Goal: Transaction & Acquisition: Purchase product/service

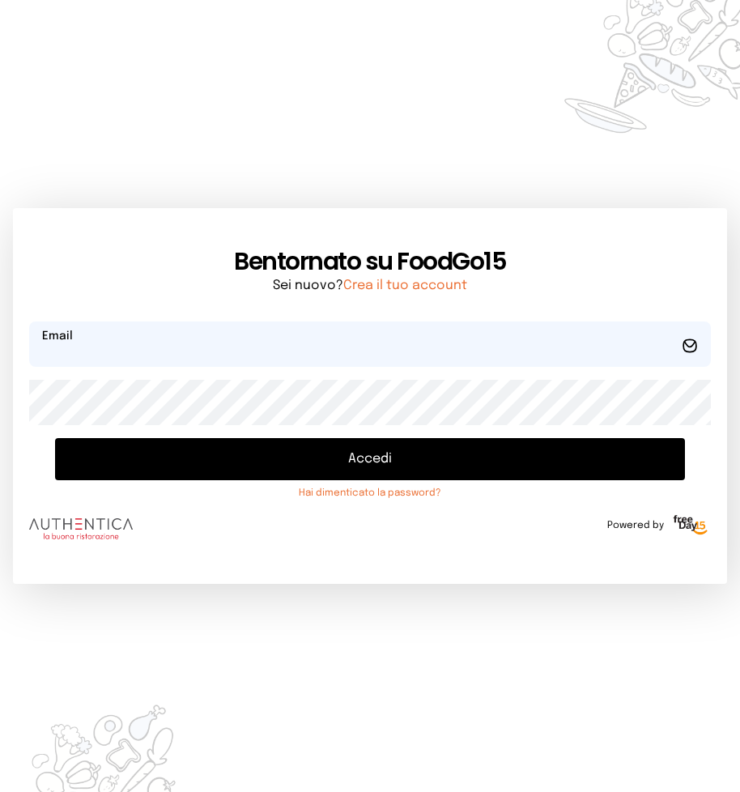
type input "**********"
click at [377, 458] on button "Accedi" at bounding box center [370, 459] width 630 height 42
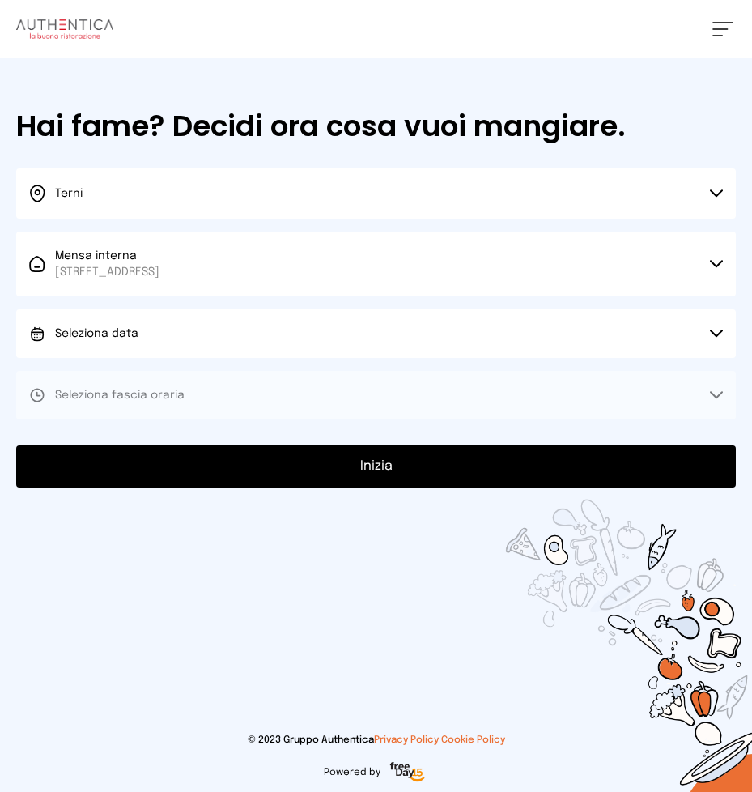
click at [709, 333] on button "Seleziona data" at bounding box center [376, 333] width 720 height 49
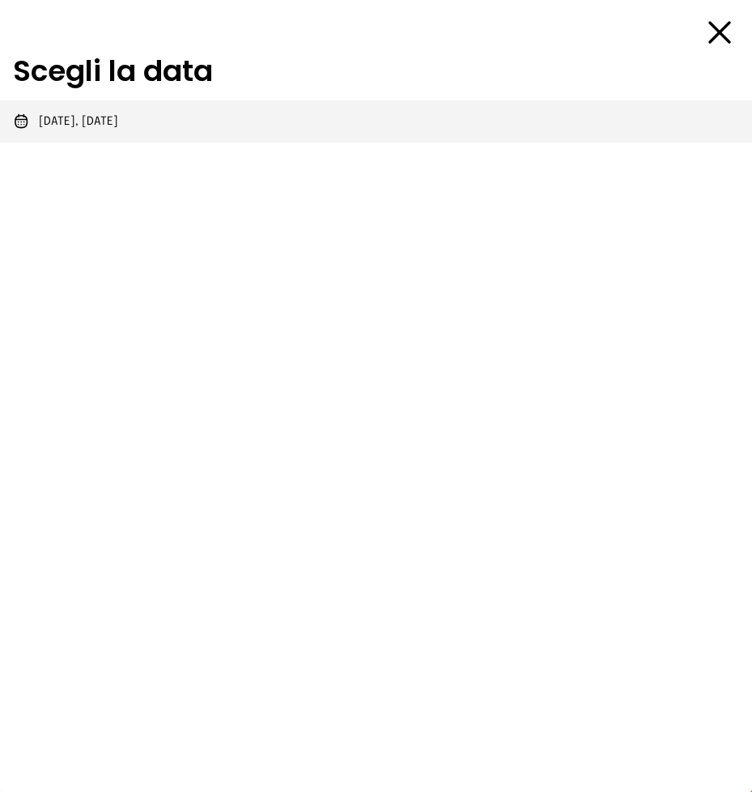
click at [100, 115] on span "[DATE], [DATE]" at bounding box center [78, 121] width 79 height 16
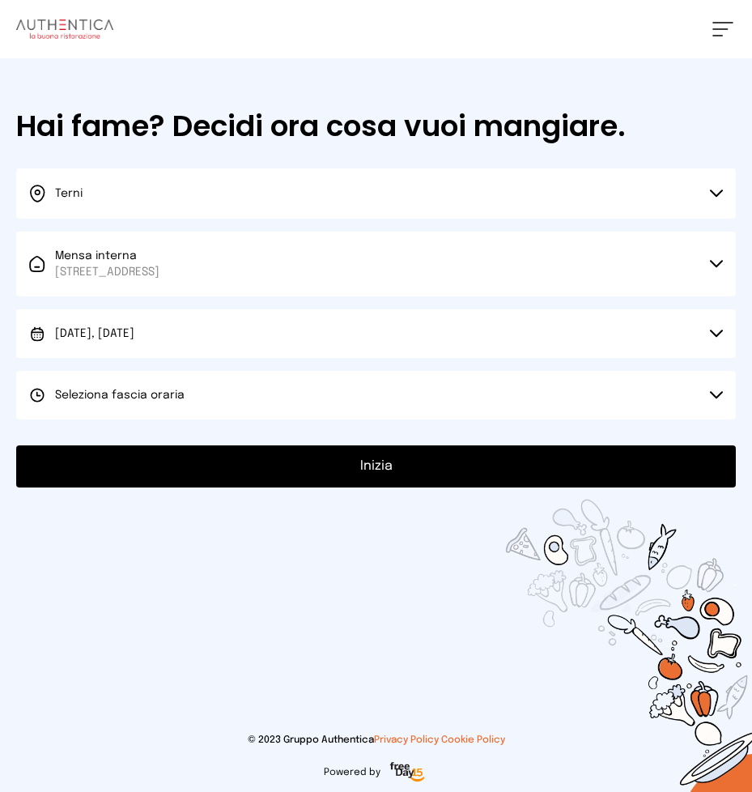
click at [714, 390] on button "Seleziona fascia oraria" at bounding box center [376, 395] width 720 height 49
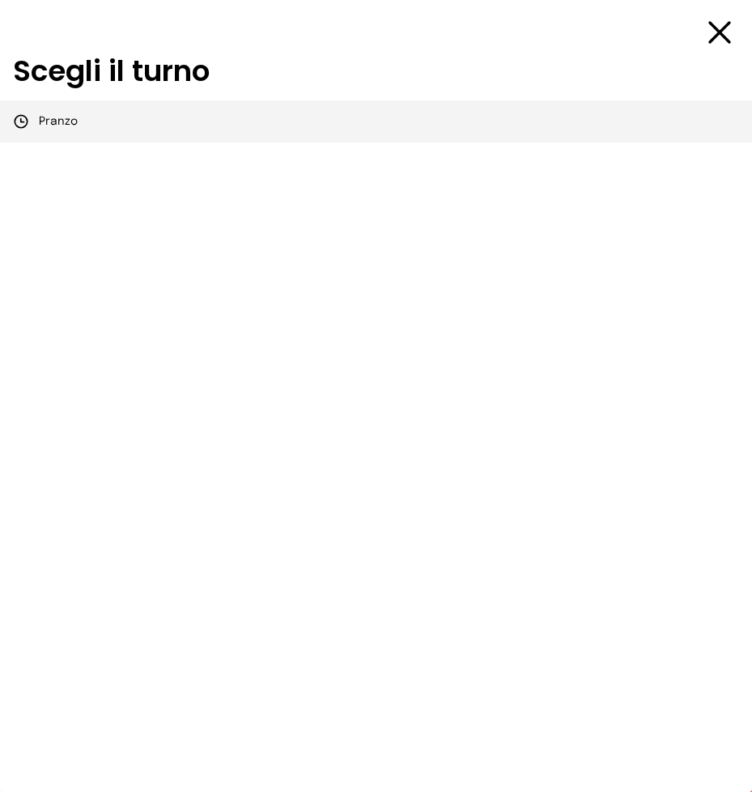
click at [82, 119] on li "Pranzo" at bounding box center [376, 121] width 752 height 42
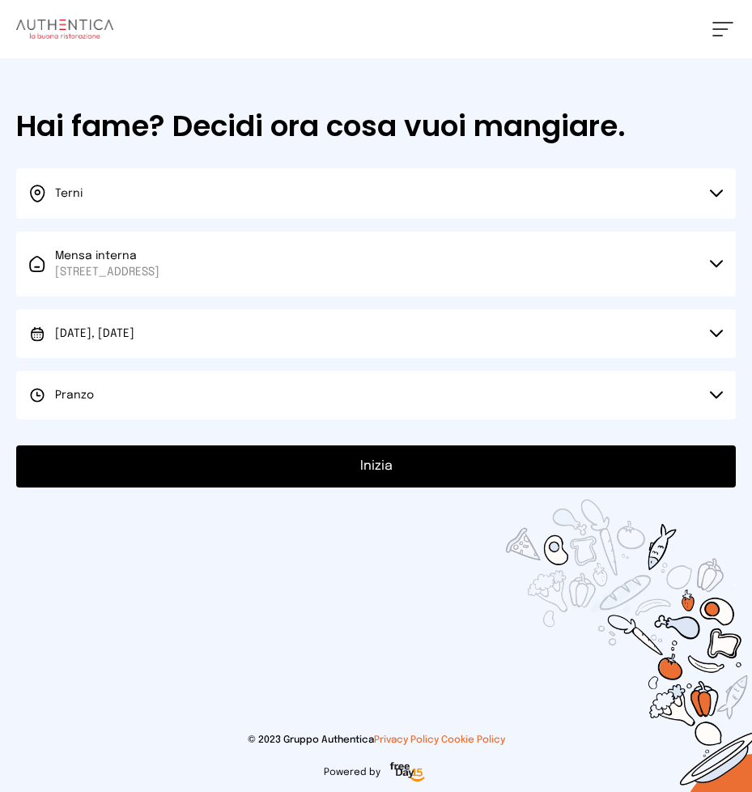
click at [378, 462] on button "Inizia" at bounding box center [376, 466] width 720 height 42
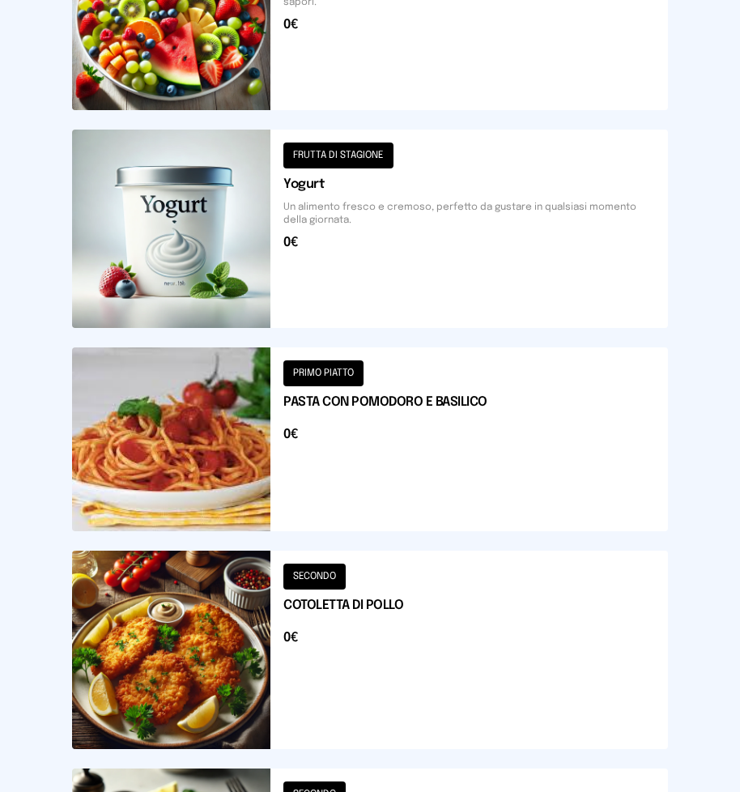
scroll to position [1980, 0]
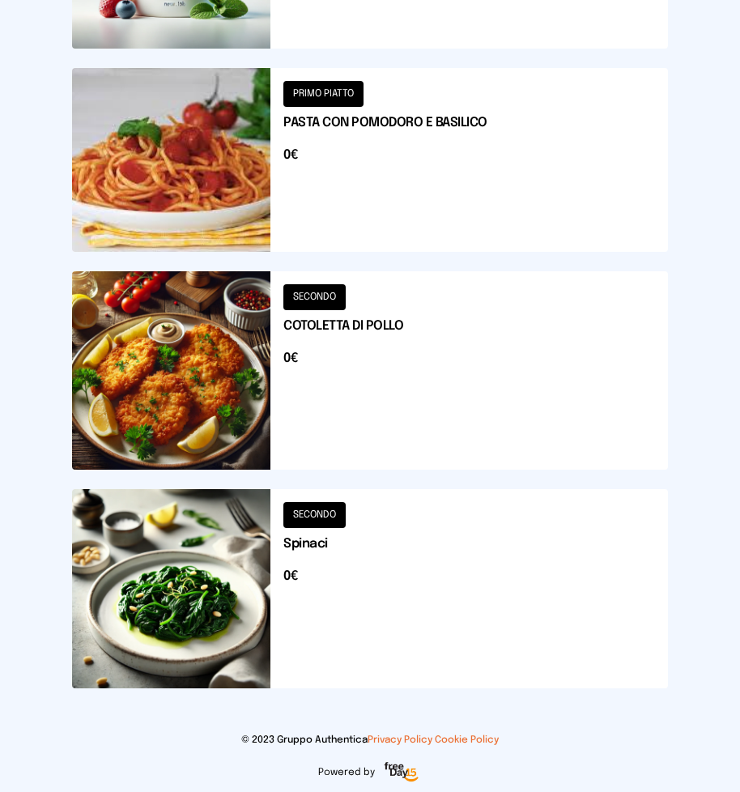
click at [424, 349] on button at bounding box center [370, 370] width 596 height 198
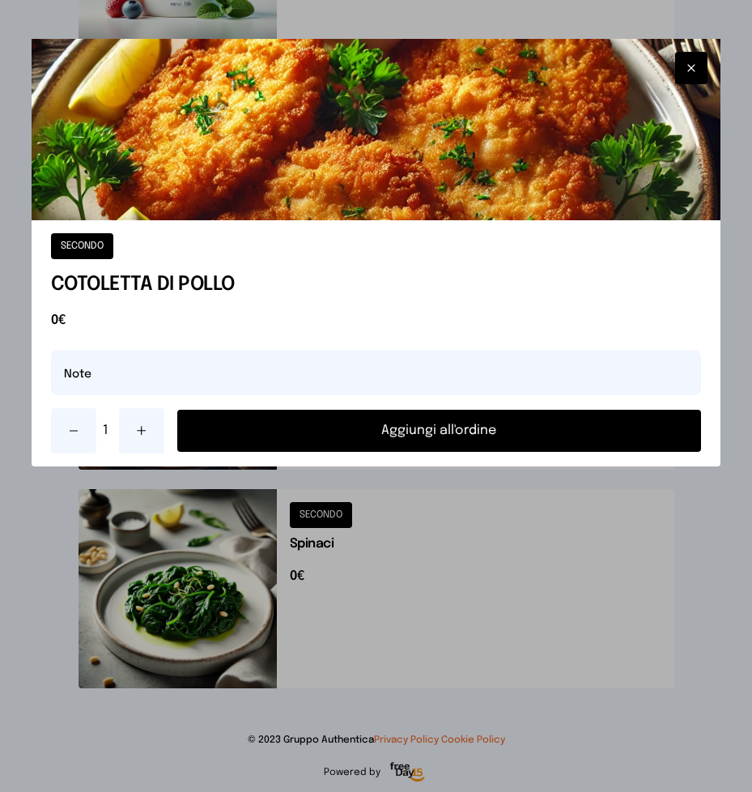
click at [448, 437] on button "Aggiungi all'ordine" at bounding box center [439, 431] width 525 height 42
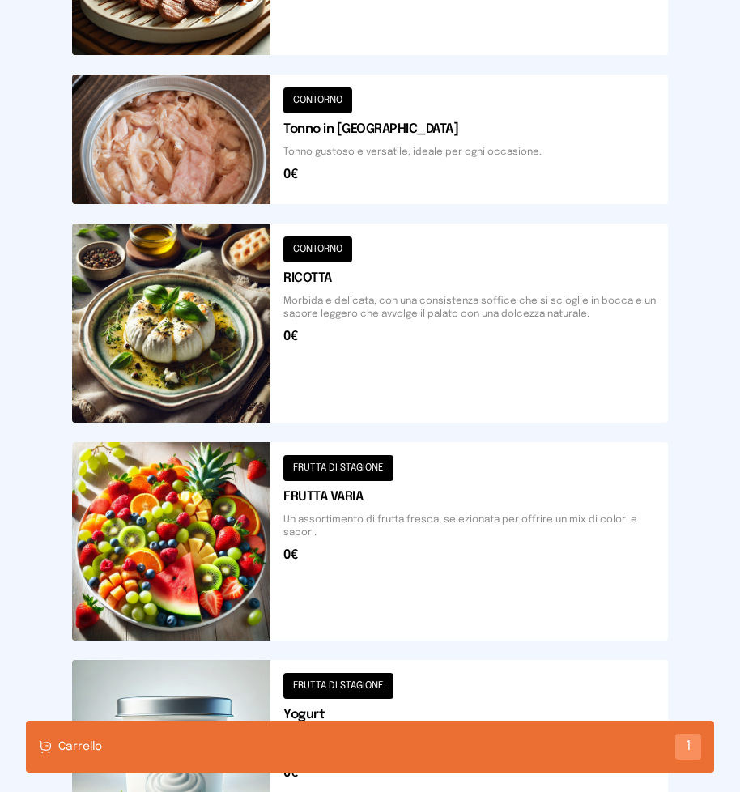
scroll to position [927, 0]
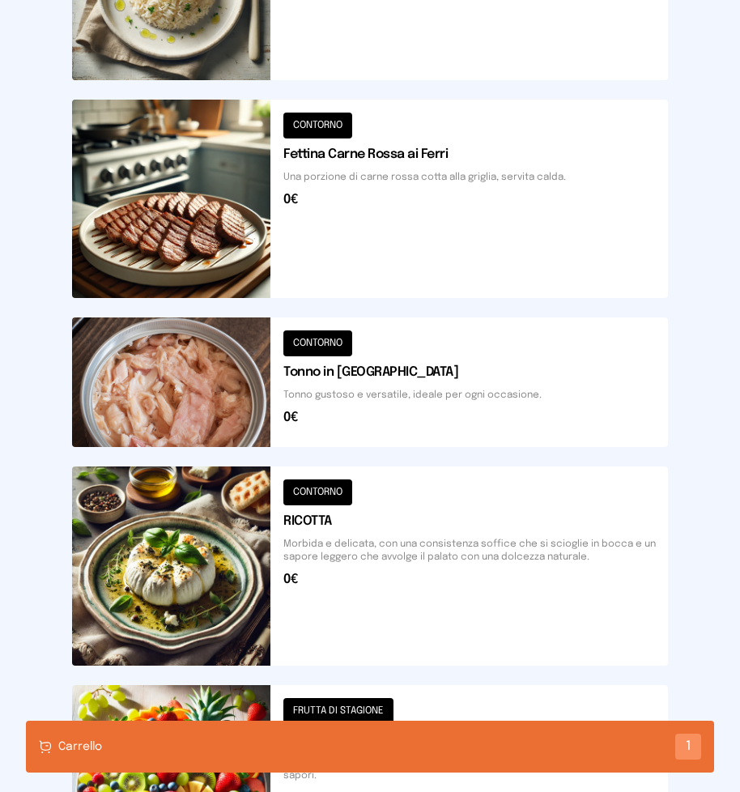
click at [432, 220] on button at bounding box center [370, 199] width 596 height 198
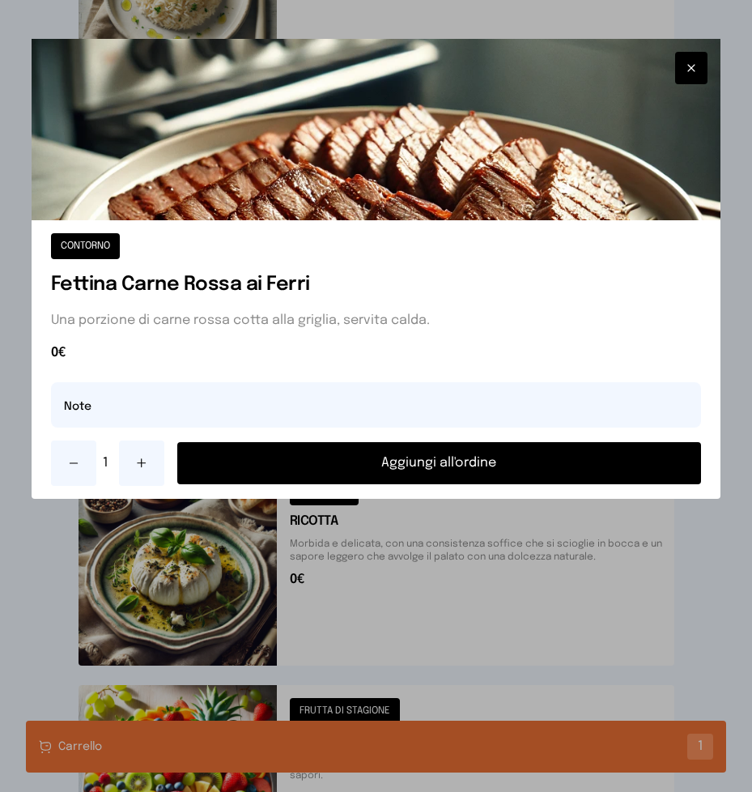
click at [447, 461] on button "Aggiungi all'ordine" at bounding box center [439, 463] width 525 height 42
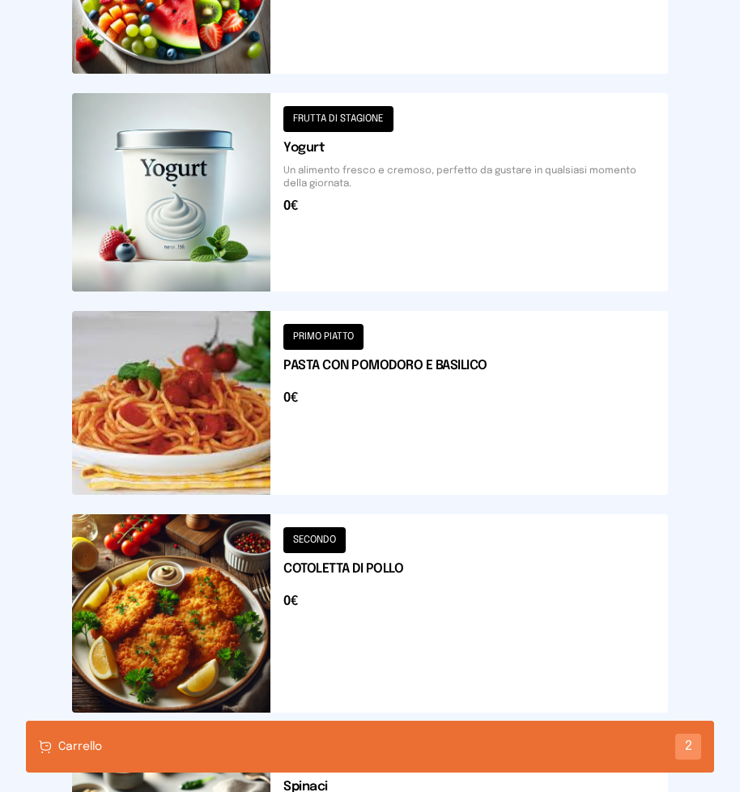
scroll to position [1980, 0]
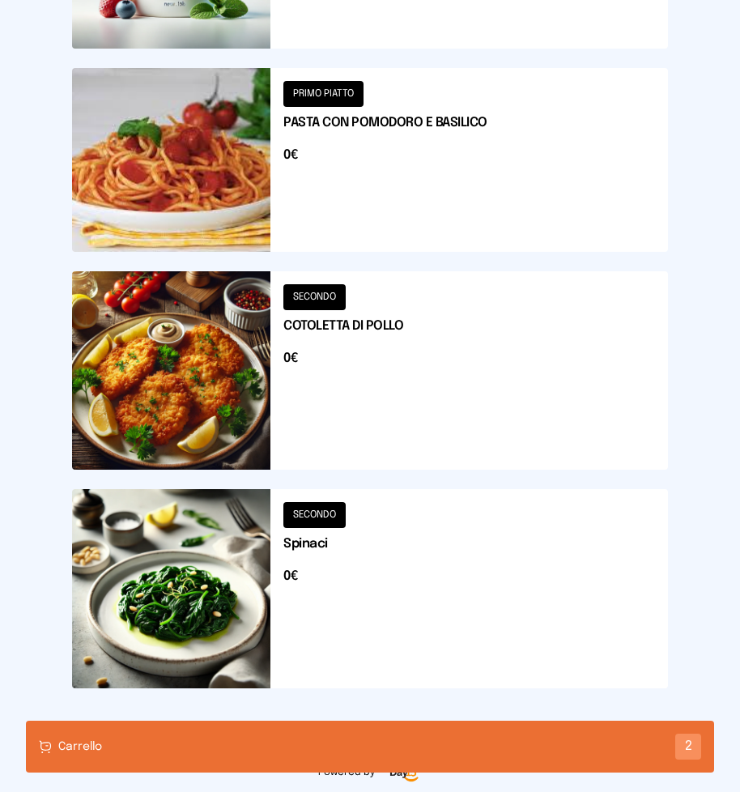
click at [322, 747] on div "Carrello 2" at bounding box center [370, 747] width 688 height 52
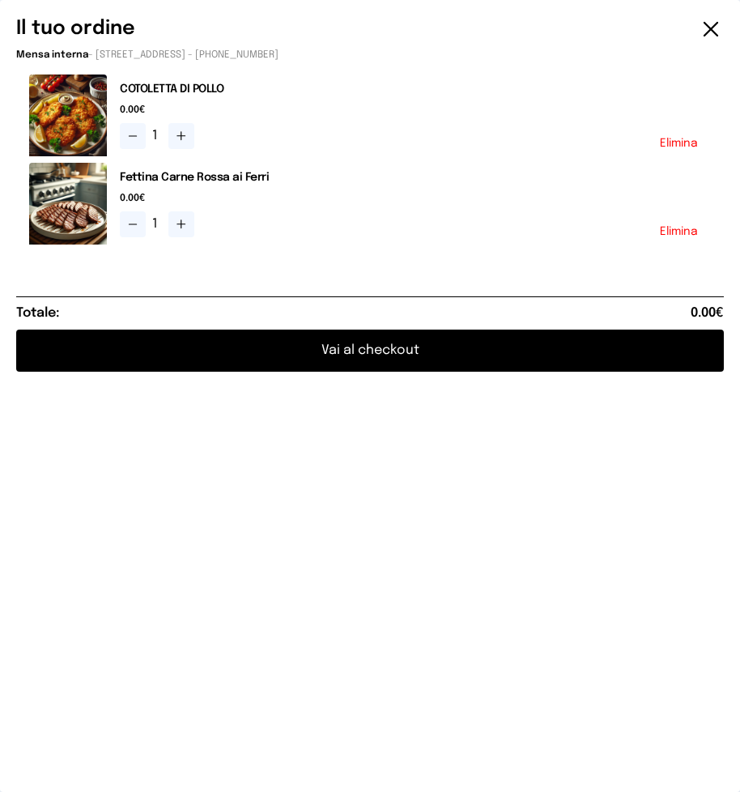
click at [394, 344] on button "Vai al checkout" at bounding box center [370, 351] width 708 height 42
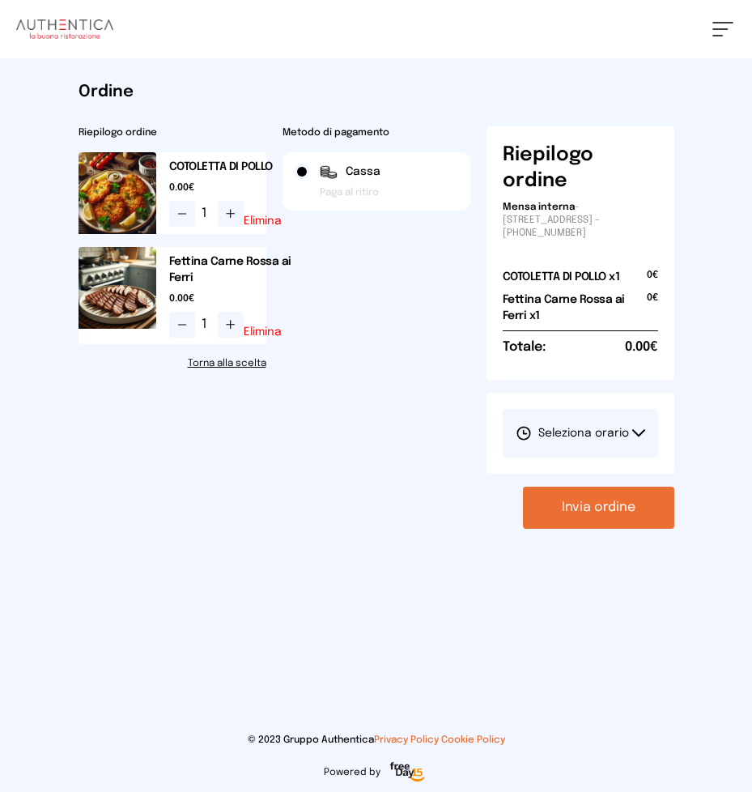
click at [240, 364] on link "Torna alla scelta" at bounding box center [173, 363] width 188 height 13
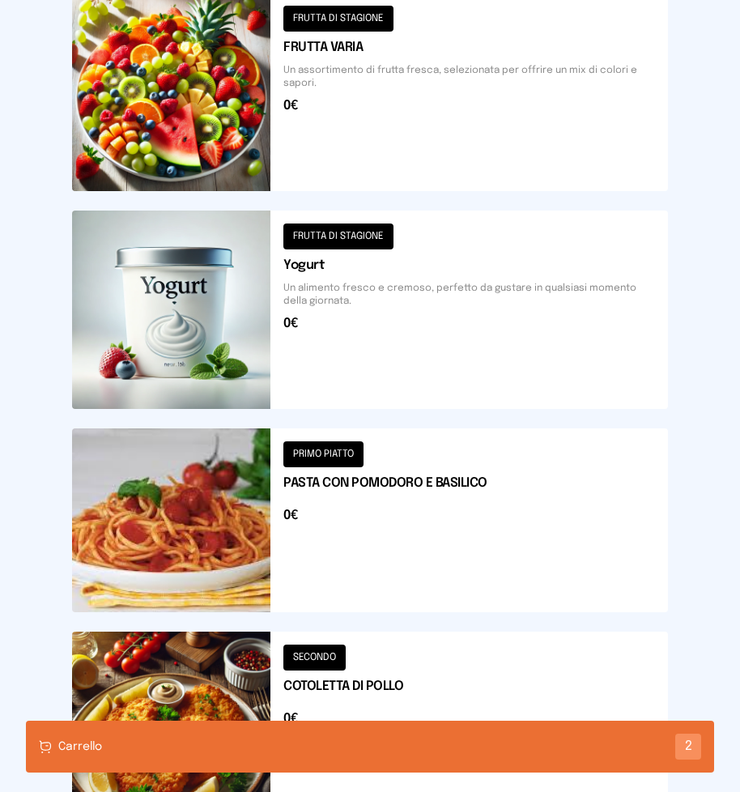
scroll to position [1980, 0]
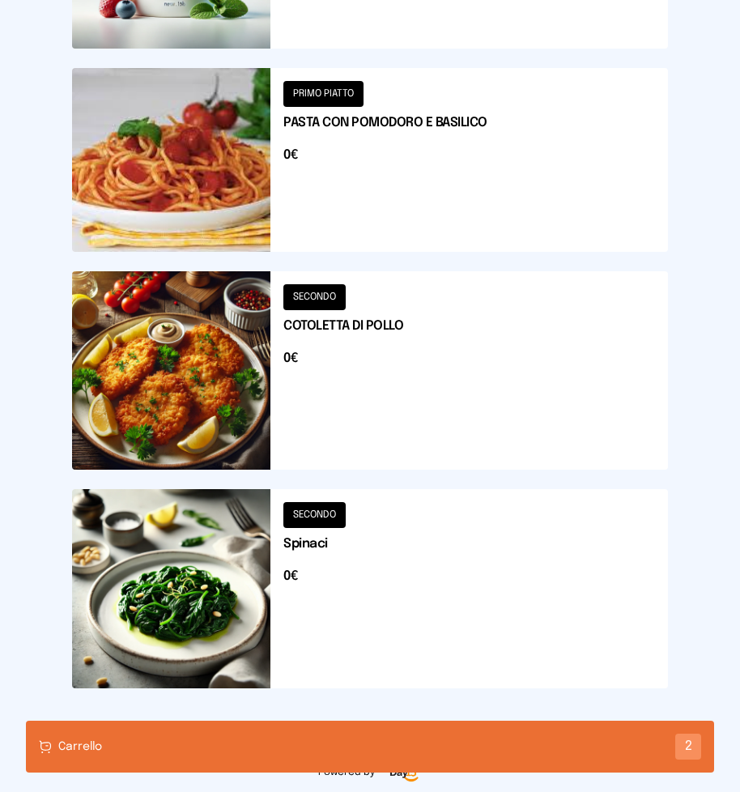
click at [181, 553] on button at bounding box center [370, 588] width 596 height 198
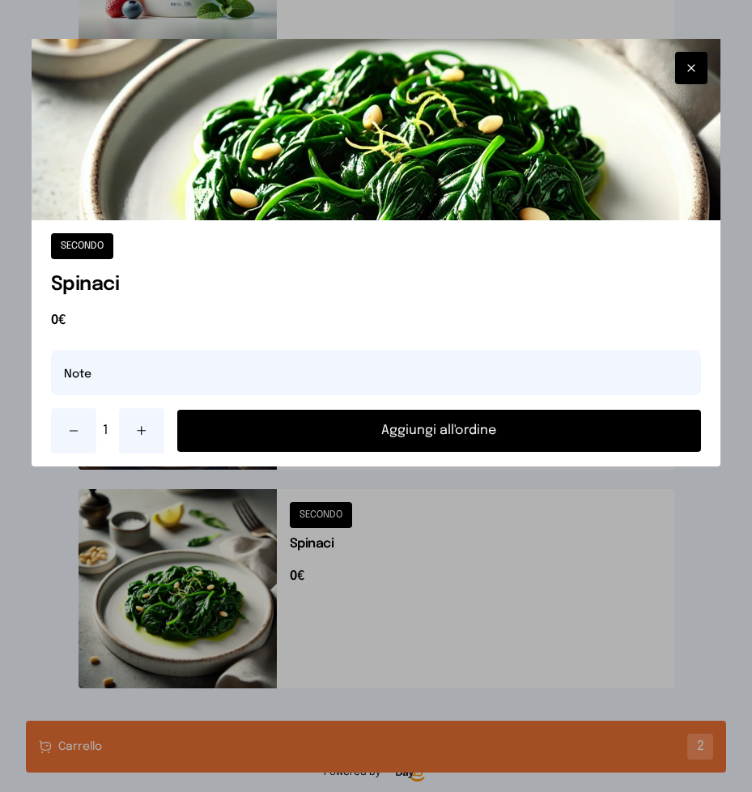
click at [373, 435] on button "Aggiungi all'ordine" at bounding box center [439, 431] width 525 height 42
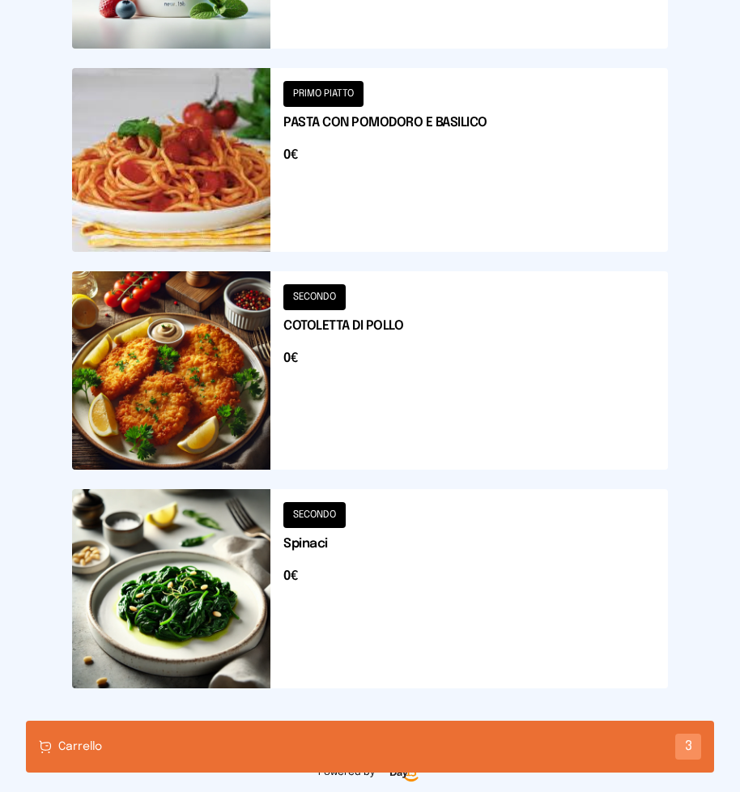
click at [227, 745] on div "Carrello 3" at bounding box center [370, 747] width 688 height 52
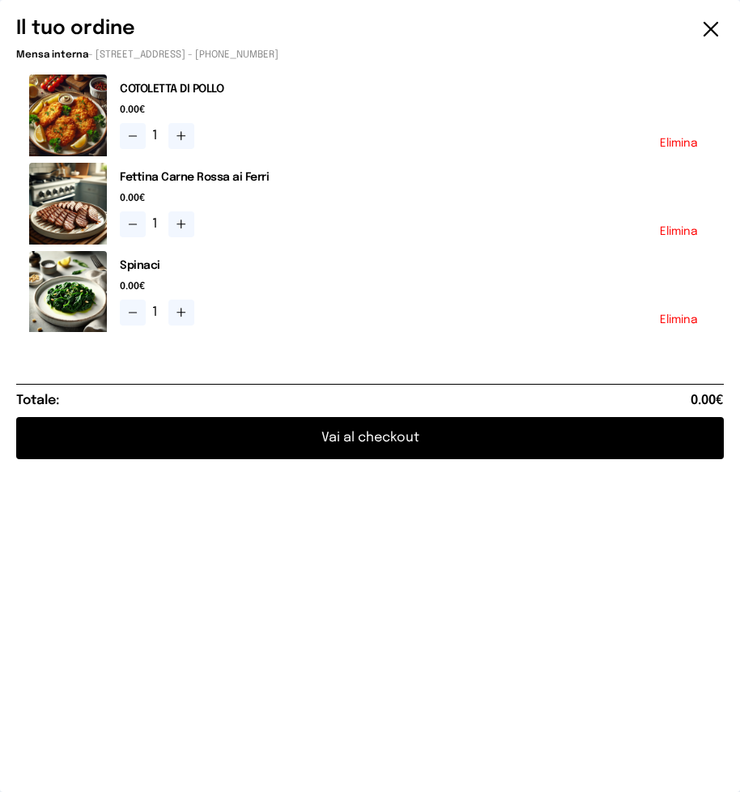
click at [351, 432] on button "Vai al checkout" at bounding box center [370, 438] width 708 height 42
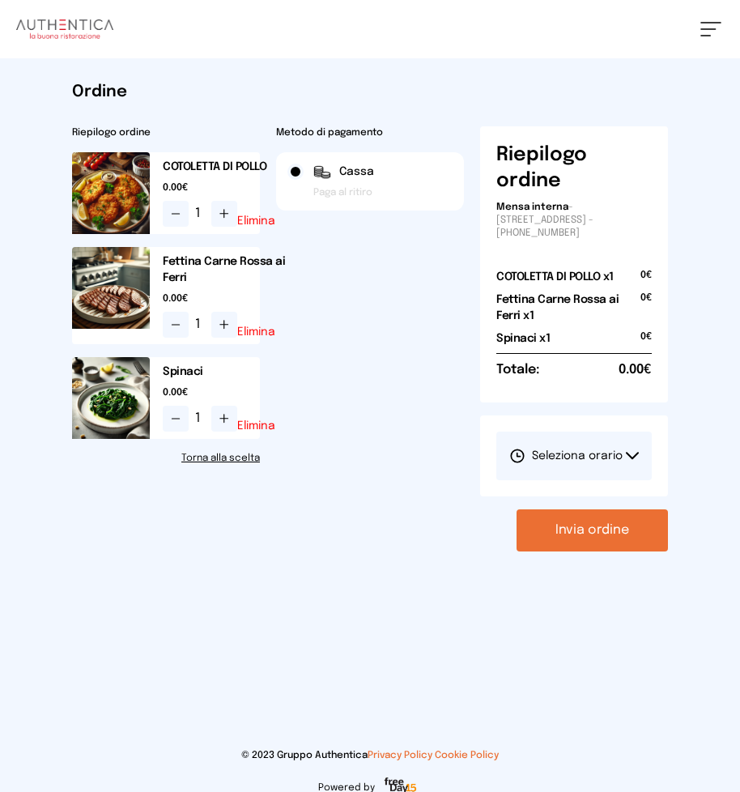
click at [630, 452] on icon at bounding box center [632, 456] width 13 height 8
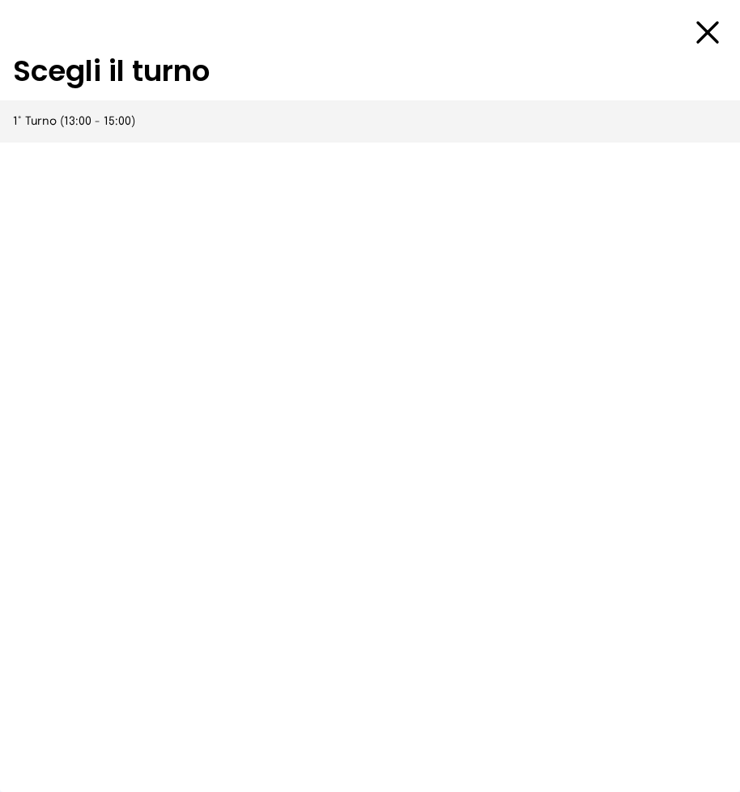
click at [105, 126] on span "1° Turno (13:00 - 15:00)" at bounding box center [74, 121] width 122 height 16
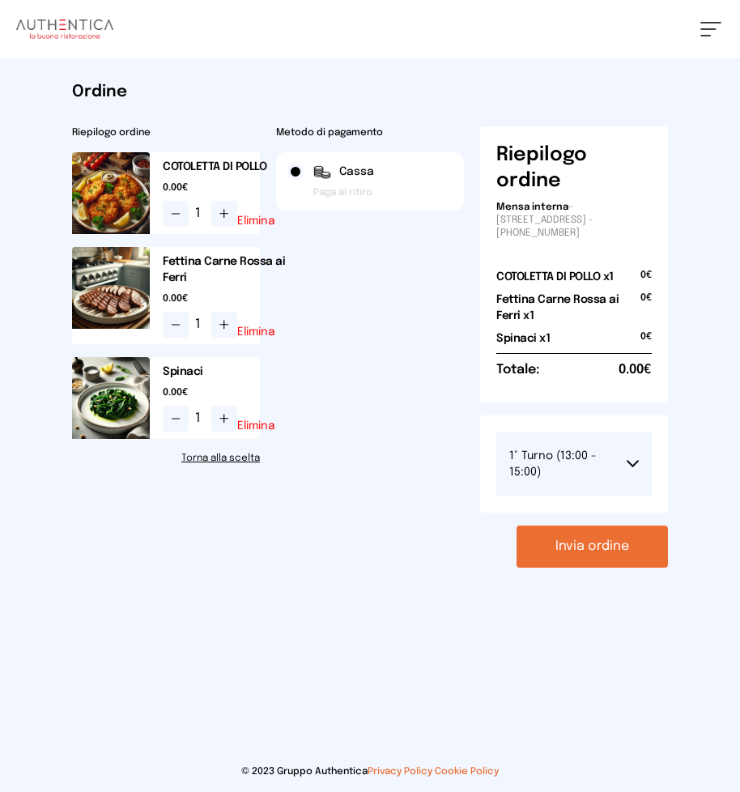
click at [590, 552] on button "Invia ordine" at bounding box center [592, 547] width 151 height 42
